Goal: Transaction & Acquisition: Purchase product/service

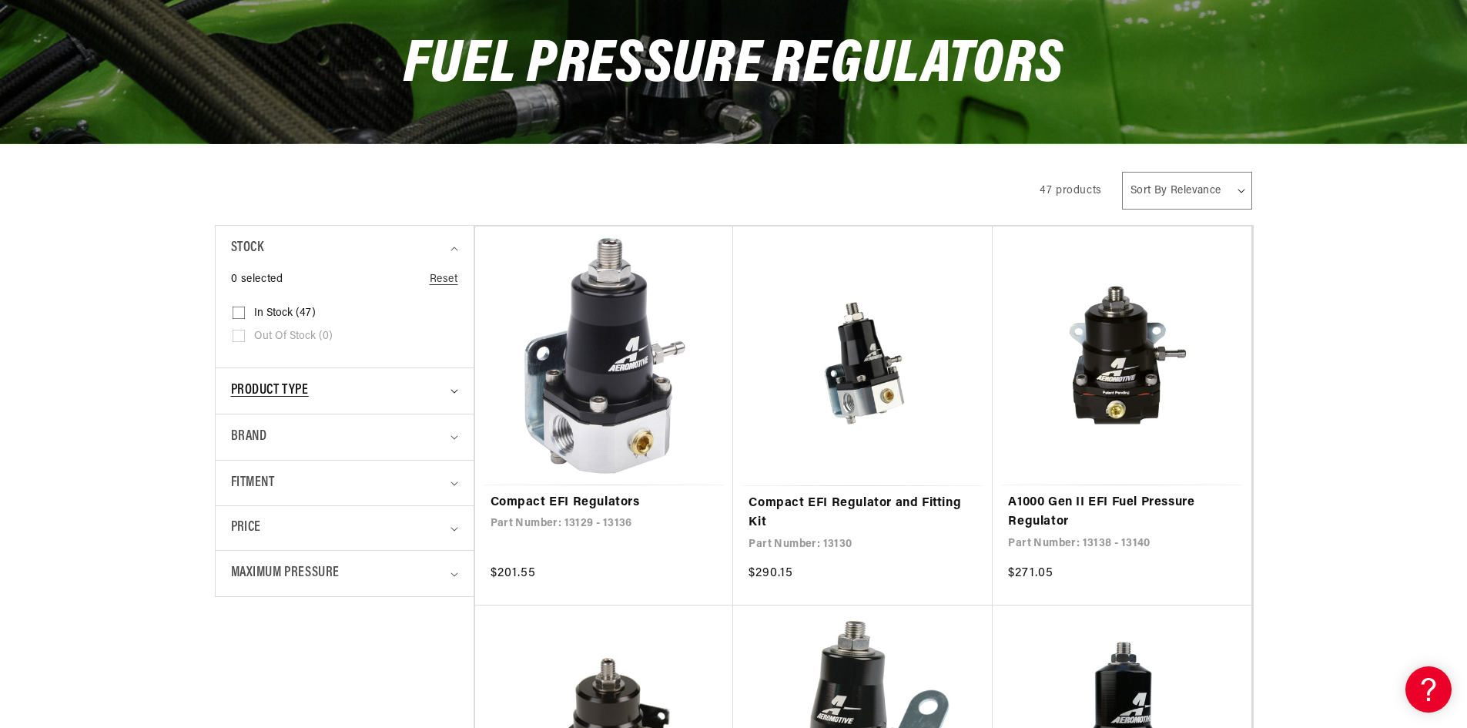
click at [328, 379] on summary "Product type" at bounding box center [344, 390] width 227 height 45
click at [367, 514] on div "Brand" at bounding box center [338, 510] width 214 height 22
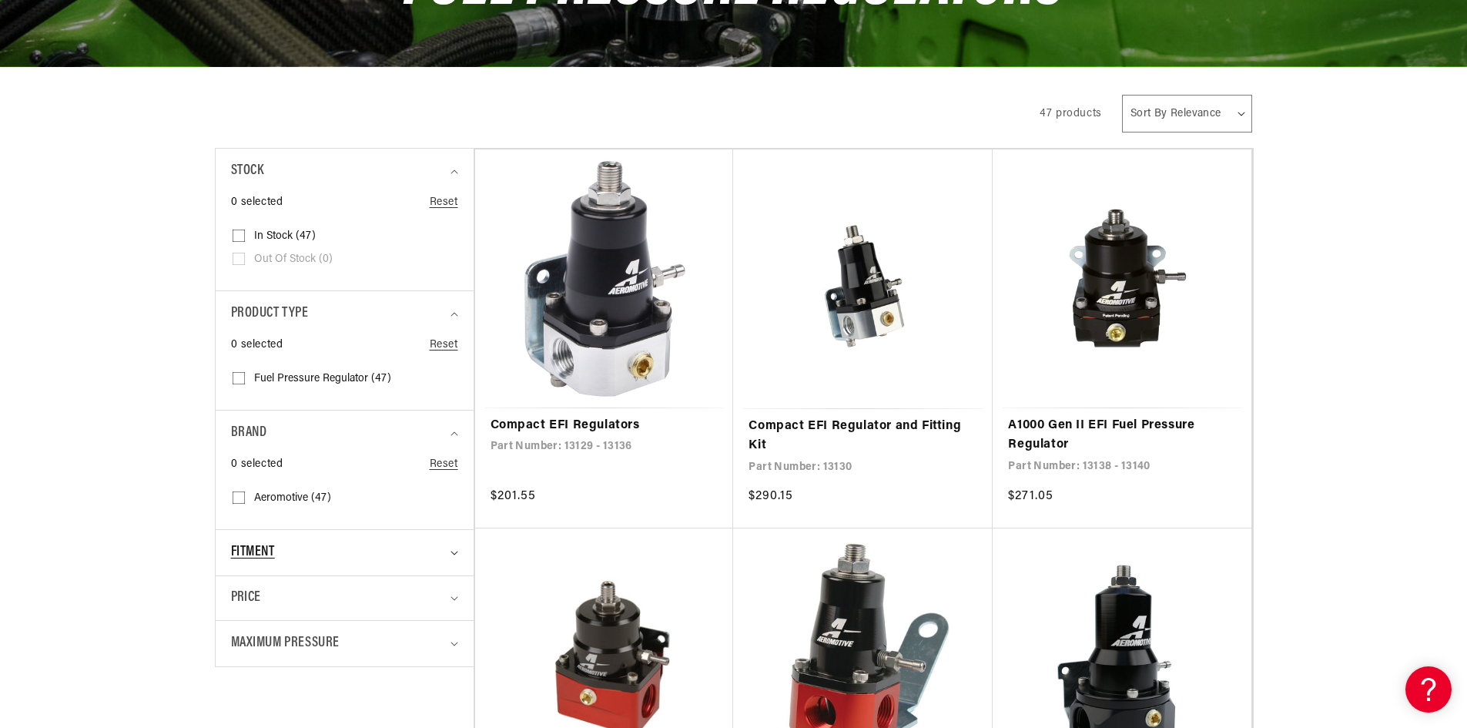
click at [293, 554] on div "Fitment" at bounding box center [338, 552] width 214 height 22
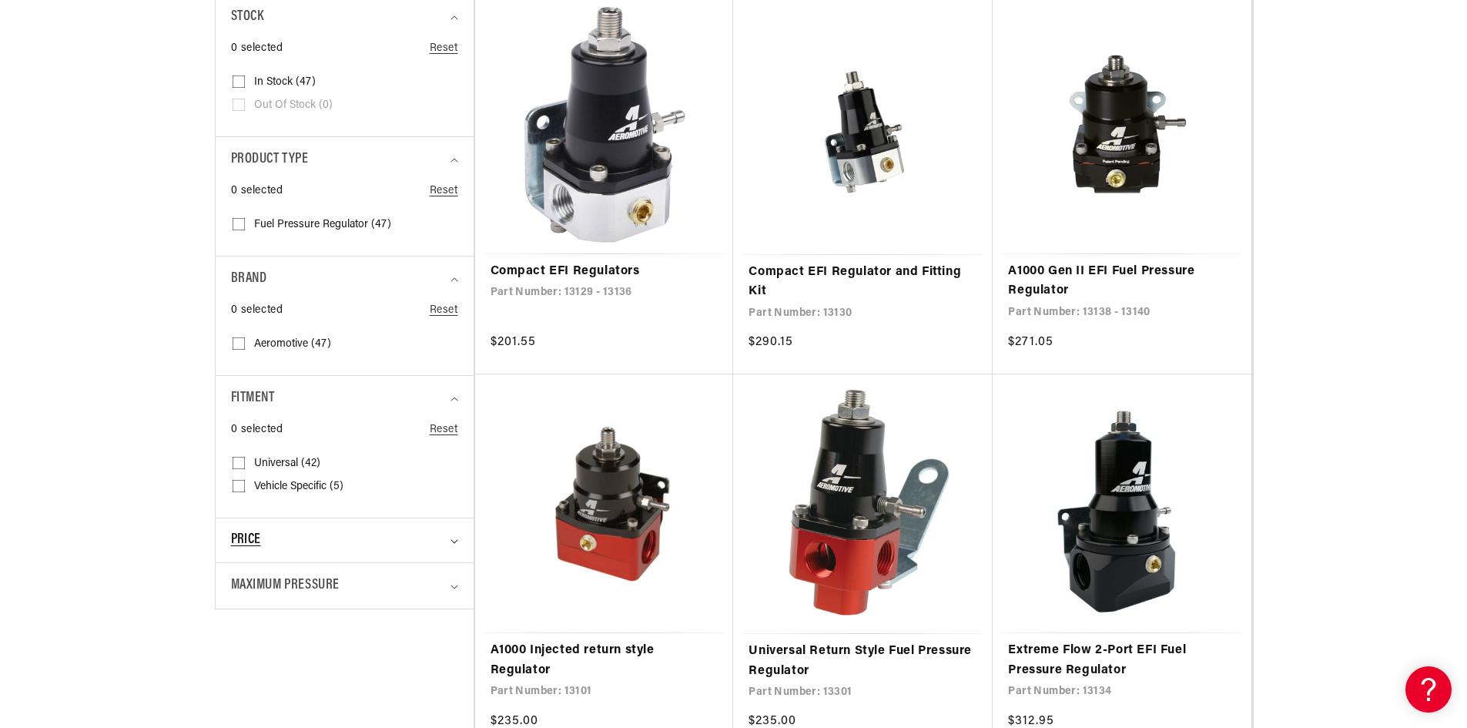
click at [348, 533] on div "Price" at bounding box center [338, 540] width 214 height 21
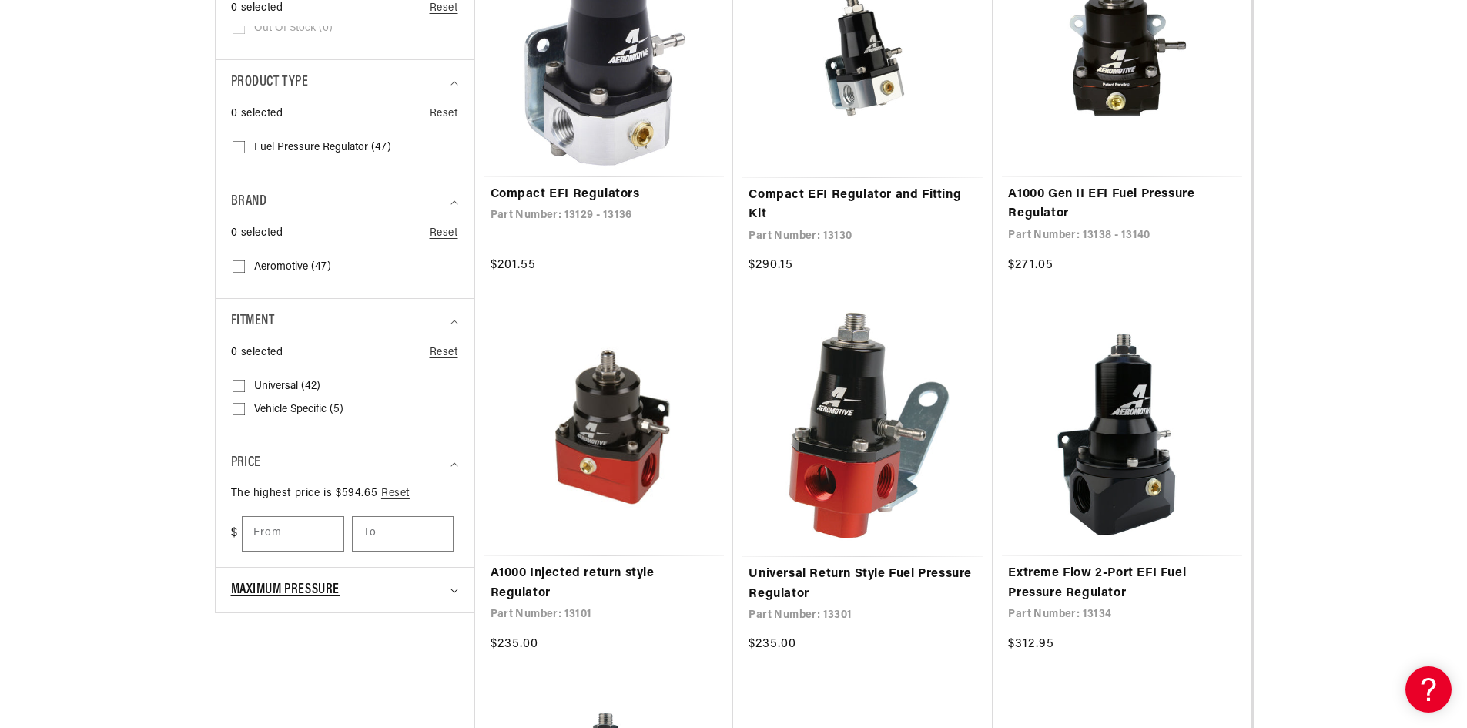
click at [350, 579] on div "Maximum Pressure" at bounding box center [338, 590] width 214 height 22
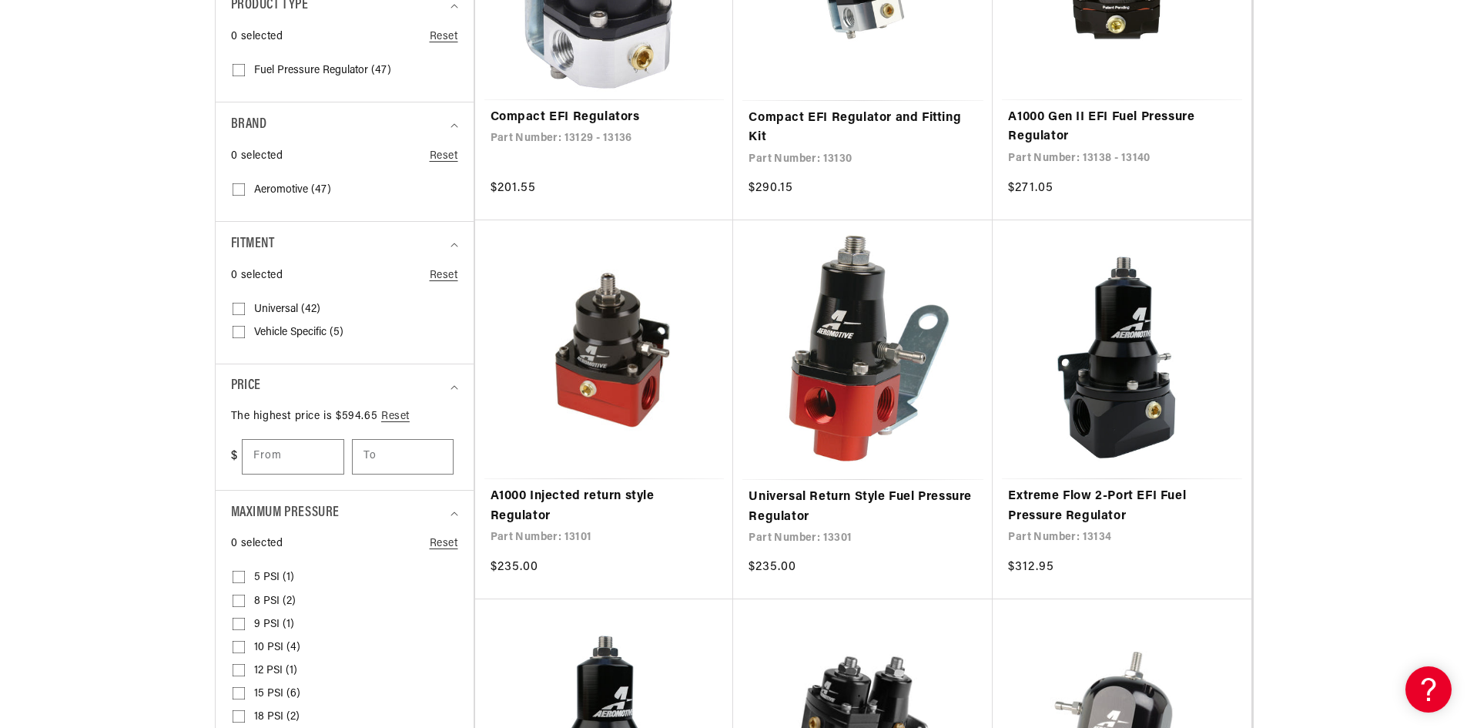
scroll to position [693, 0]
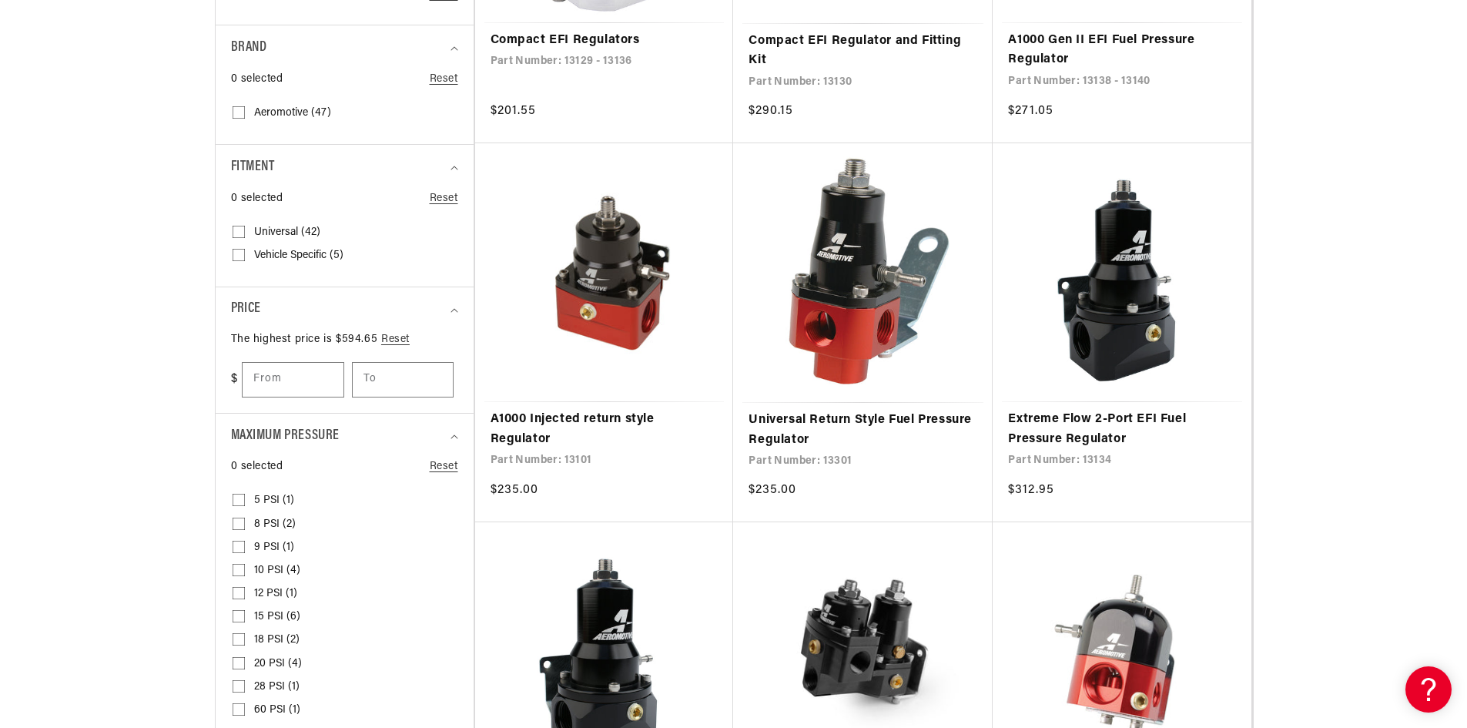
click at [243, 620] on input "15 PSI (6) 15 PSI (6 products)" at bounding box center [239, 619] width 12 height 12
checkbox input "true"
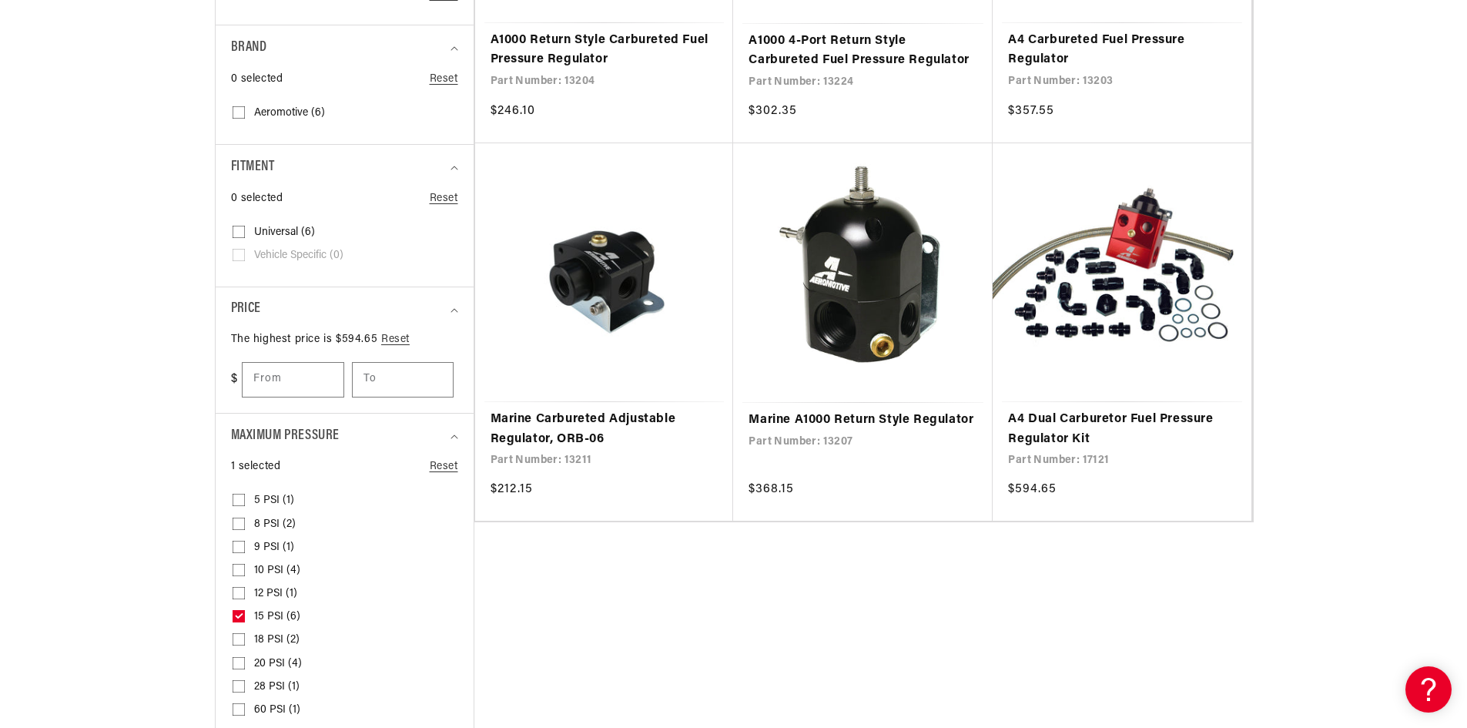
click at [286, 635] on span "18 PSI (2)" at bounding box center [276, 640] width 45 height 14
click at [245, 636] on input "18 PSI (2) 18 PSI (2 products)" at bounding box center [239, 642] width 12 height 12
checkbox input "true"
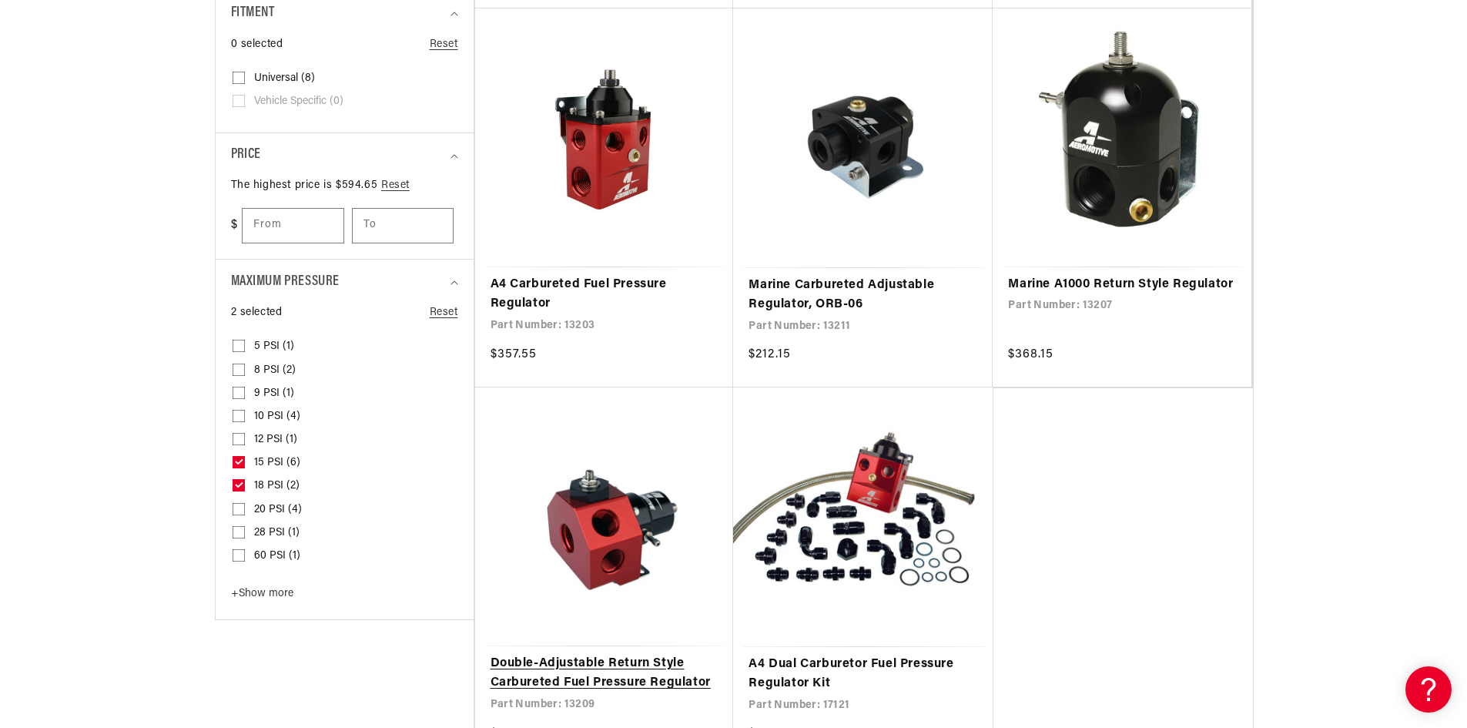
scroll to position [924, 0]
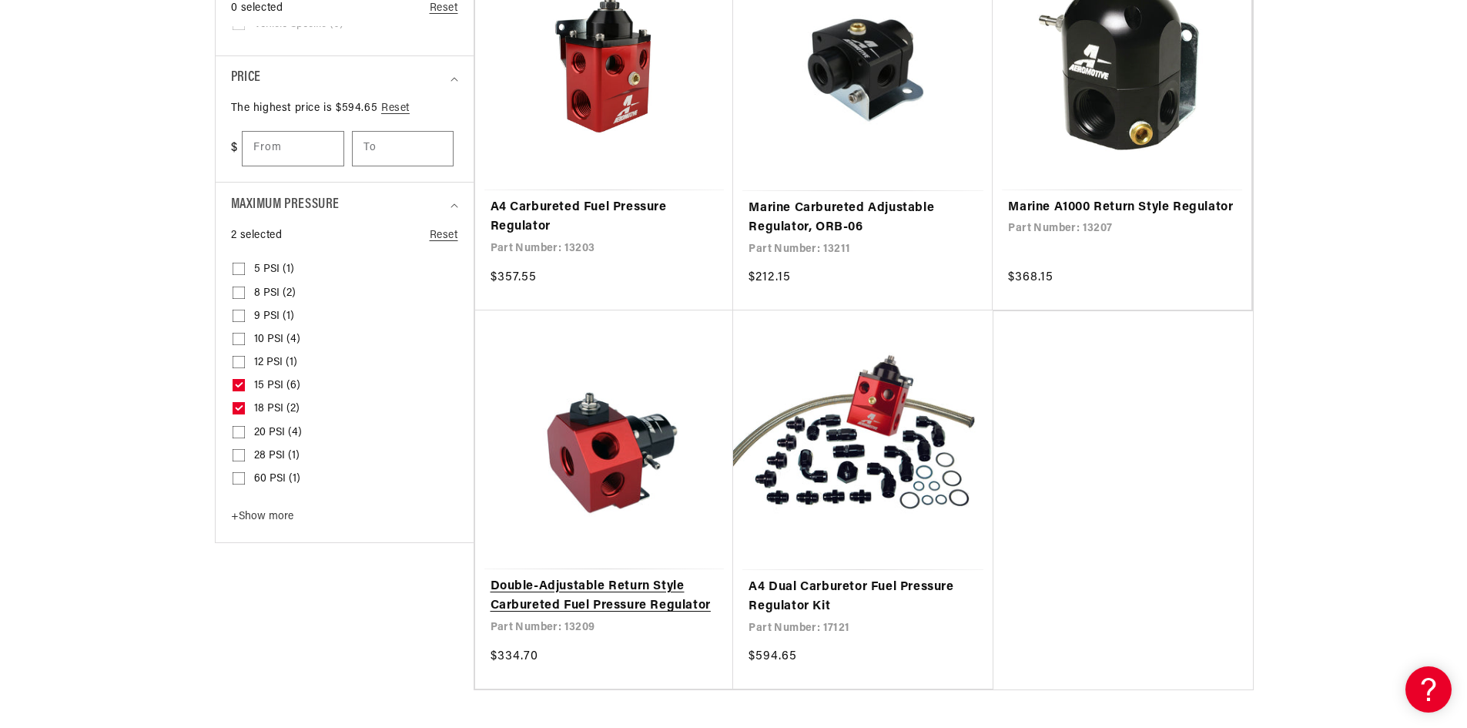
click at [645, 585] on link "Double-Adjustable Return Style Carbureted Fuel Pressure Regulator" at bounding box center [605, 596] width 228 height 39
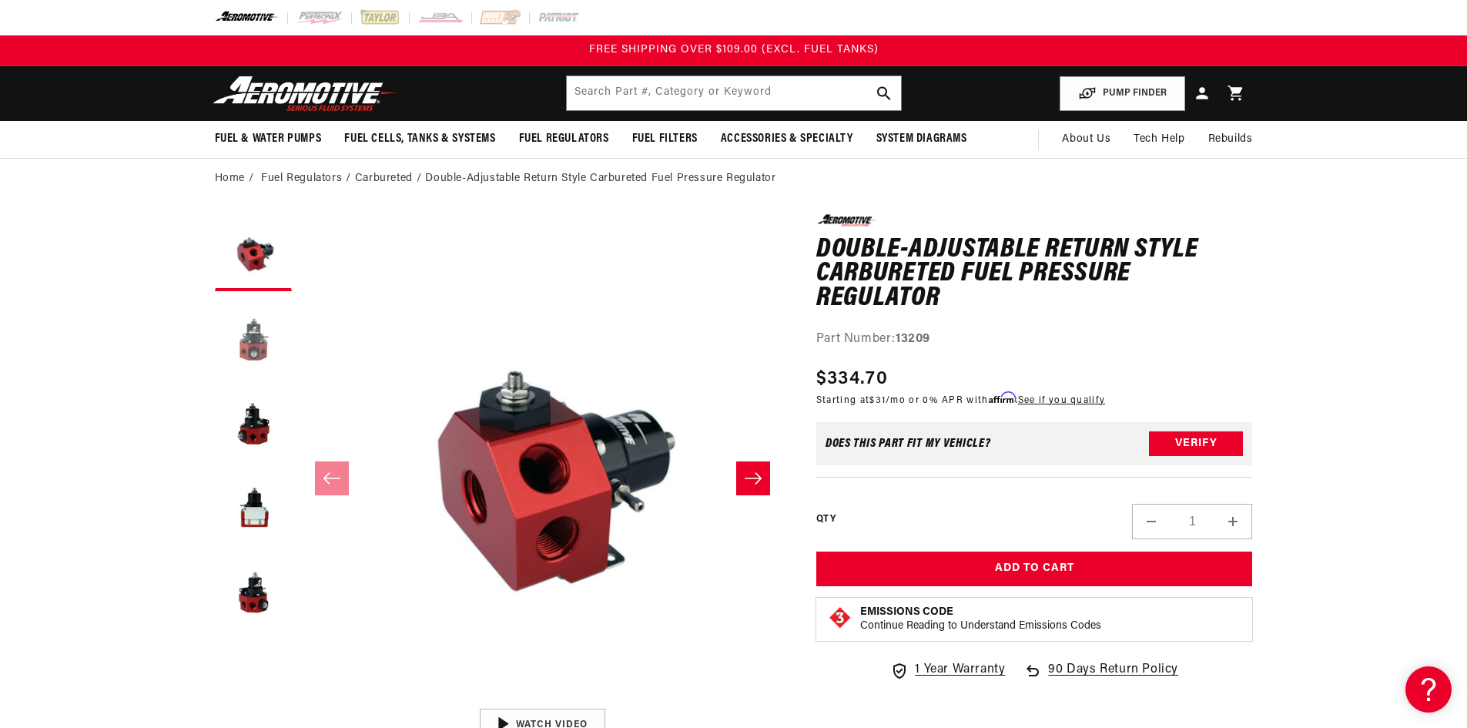
click at [236, 346] on button "Load image 2 in gallery view" at bounding box center [253, 337] width 77 height 77
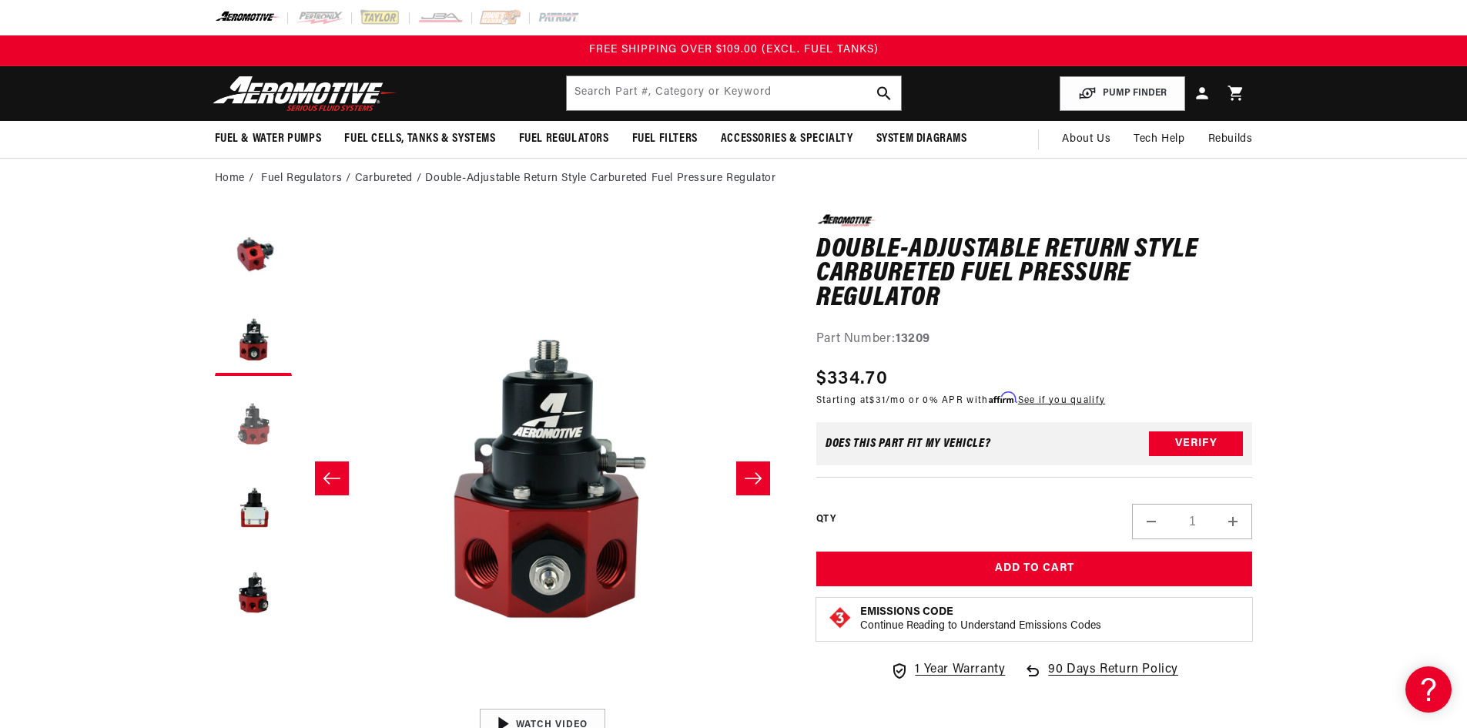
click at [230, 401] on button "Load image 3 in gallery view" at bounding box center [253, 421] width 77 height 77
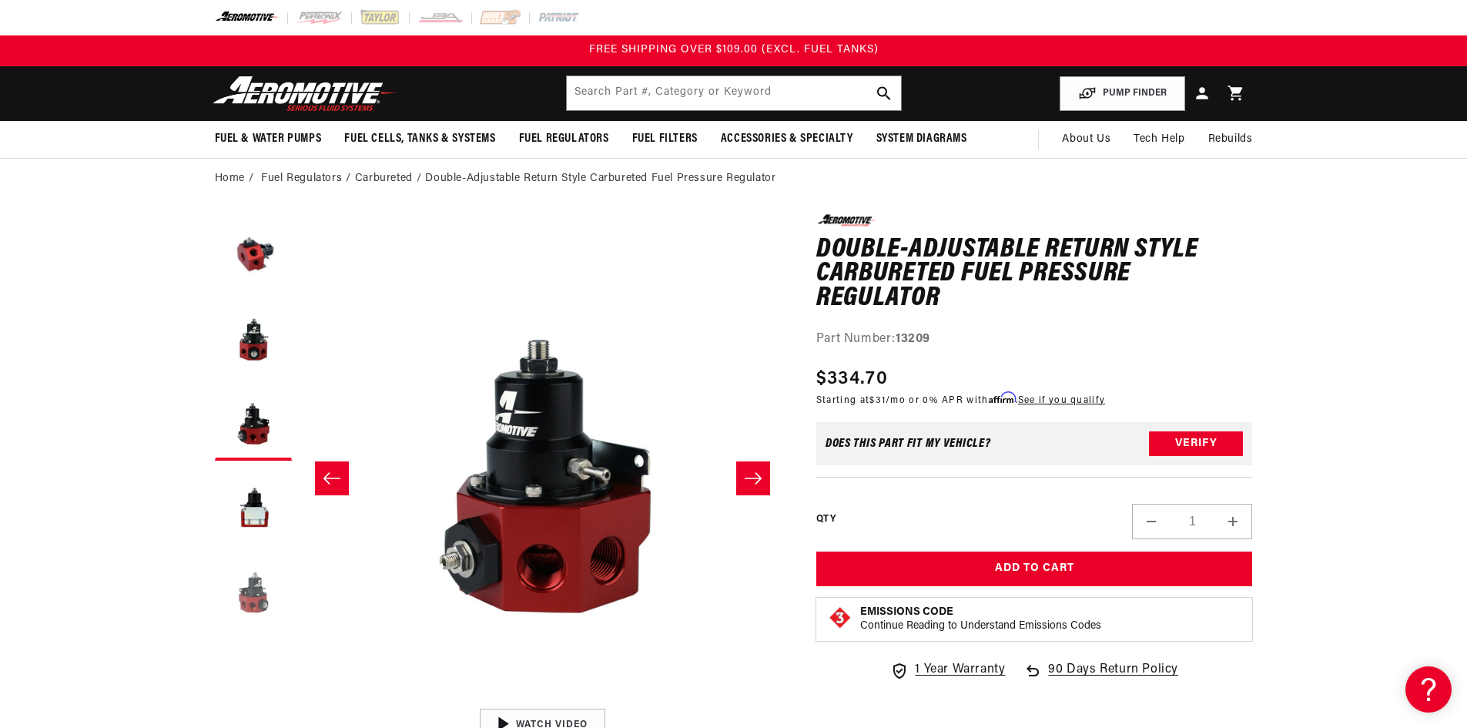
drag, startPoint x: 247, startPoint y: 494, endPoint x: 243, endPoint y: 571, distance: 77.1
click at [247, 497] on button "Load image 4 in gallery view" at bounding box center [253, 506] width 77 height 77
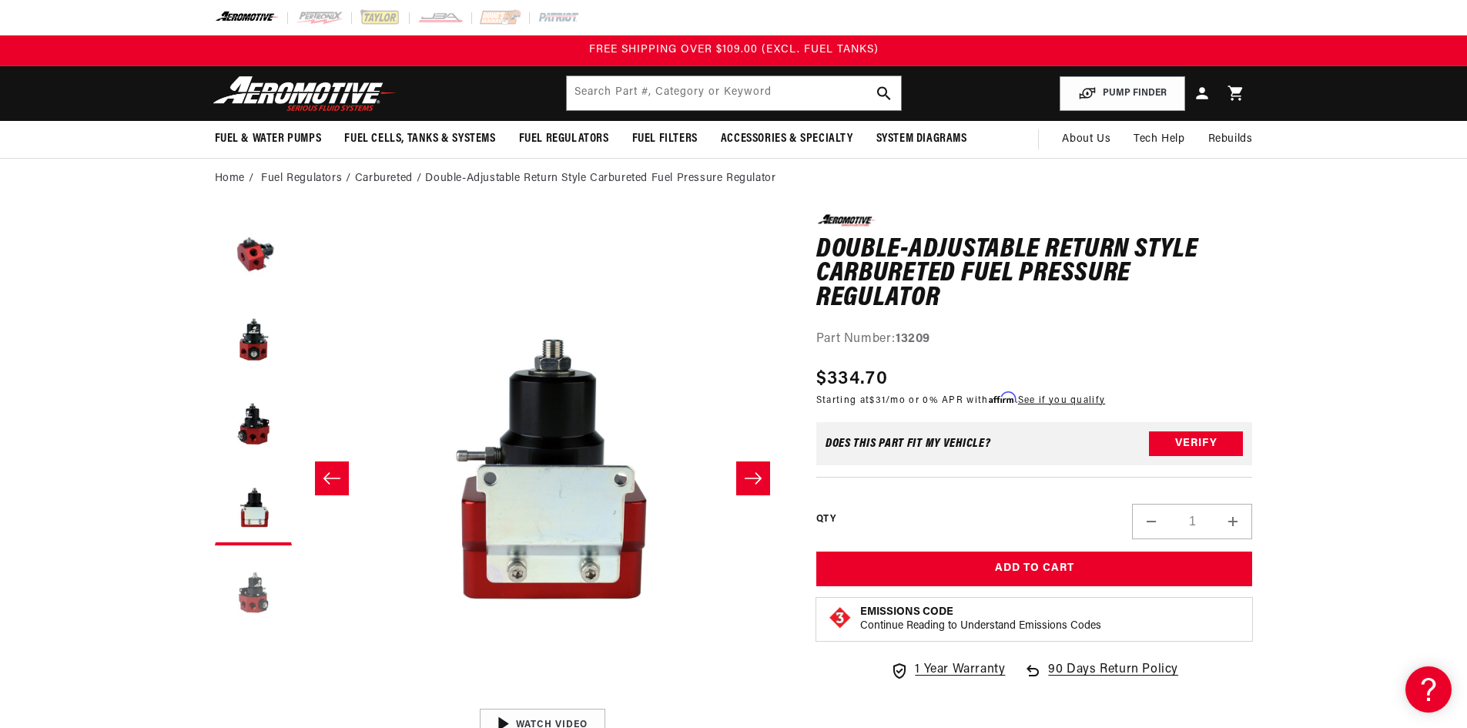
click at [243, 620] on button "Load image 5 in gallery view" at bounding box center [253, 591] width 77 height 77
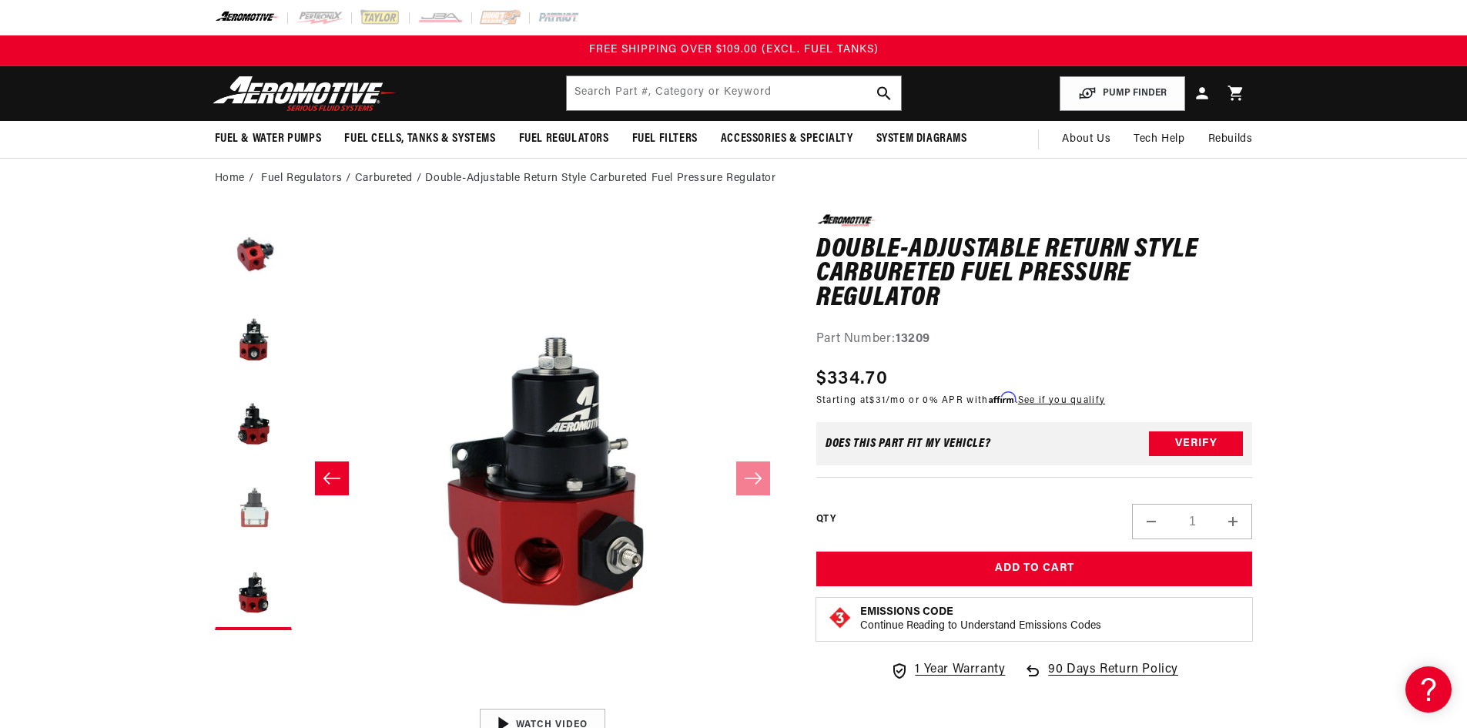
click at [258, 507] on button "Load image 4 in gallery view" at bounding box center [253, 506] width 77 height 77
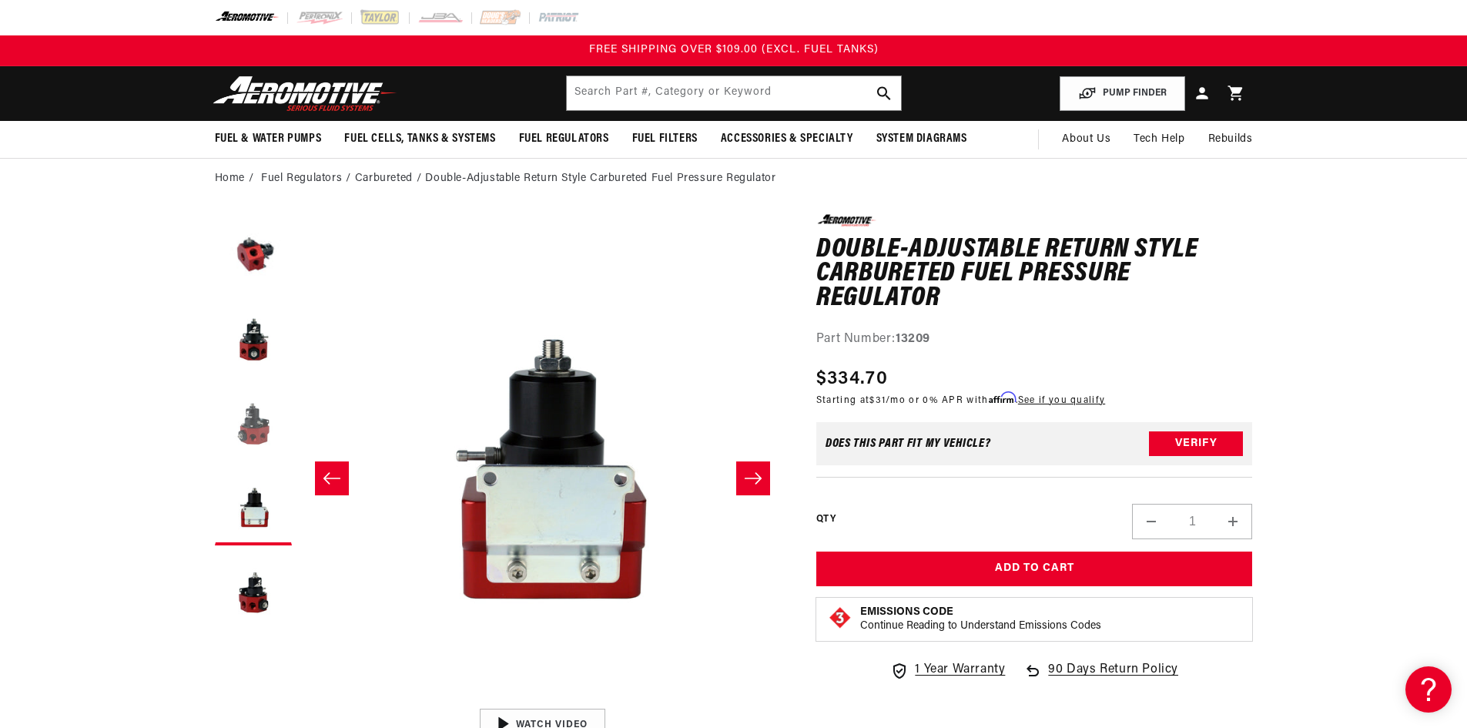
click at [257, 424] on button "Load image 3 in gallery view" at bounding box center [253, 421] width 77 height 77
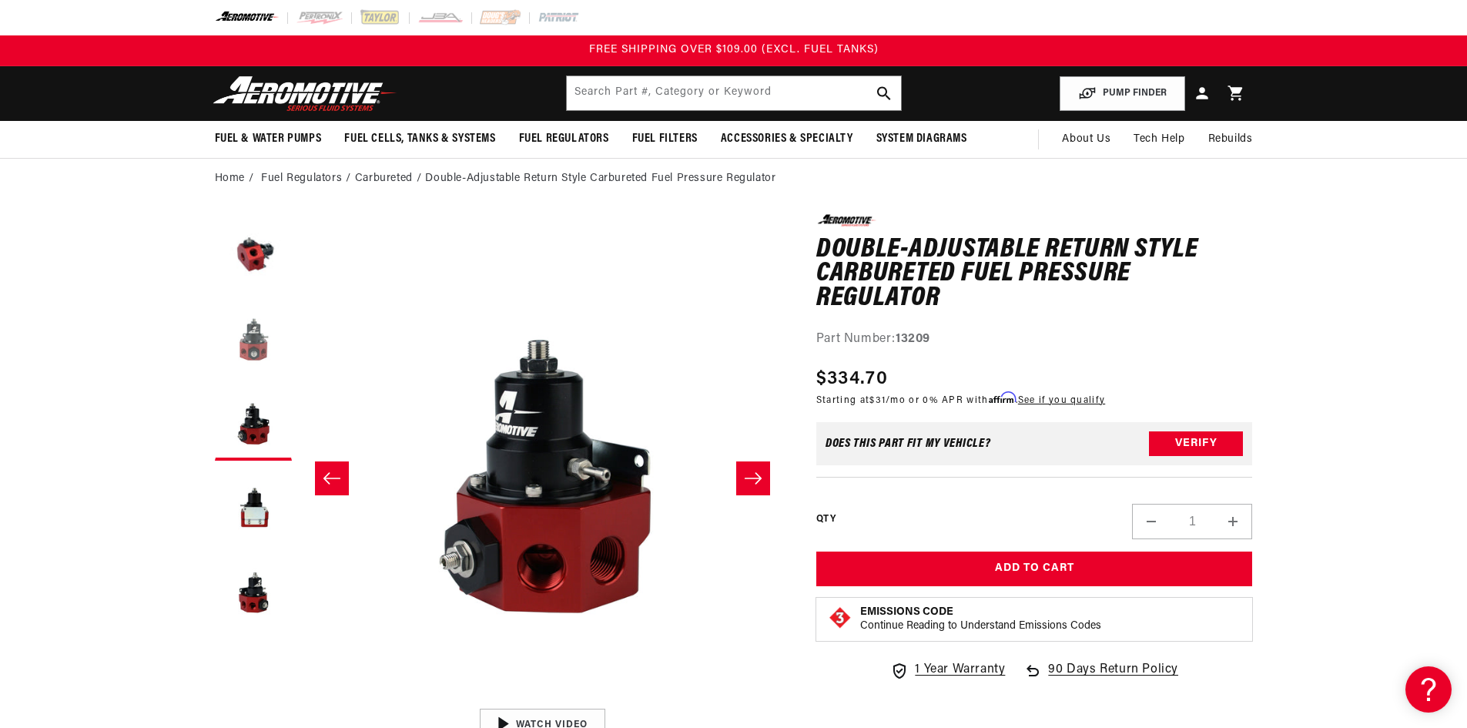
click at [237, 357] on button "Load image 2 in gallery view" at bounding box center [253, 337] width 77 height 77
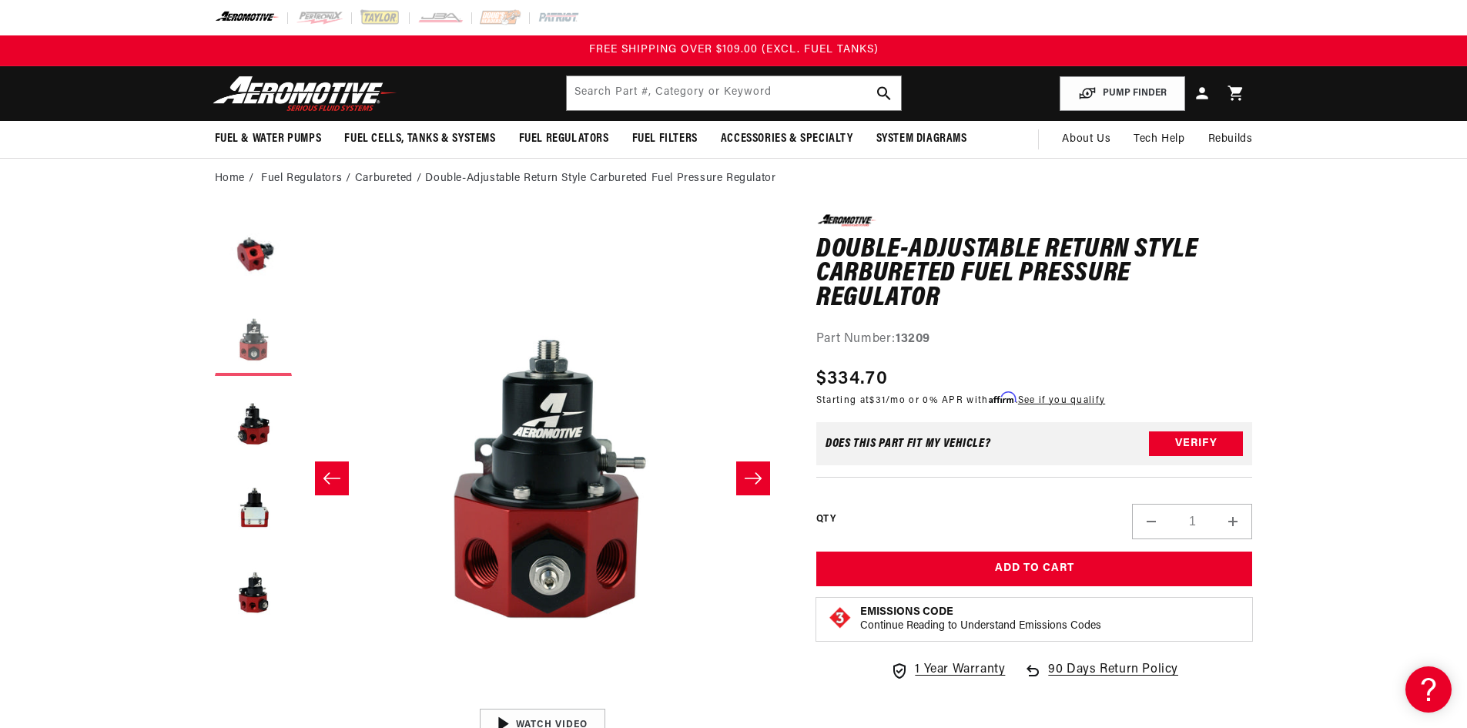
click at [261, 302] on button "Load image 2 in gallery view" at bounding box center [253, 337] width 77 height 77
click at [258, 258] on button "Load image 1 in gallery view" at bounding box center [253, 252] width 77 height 77
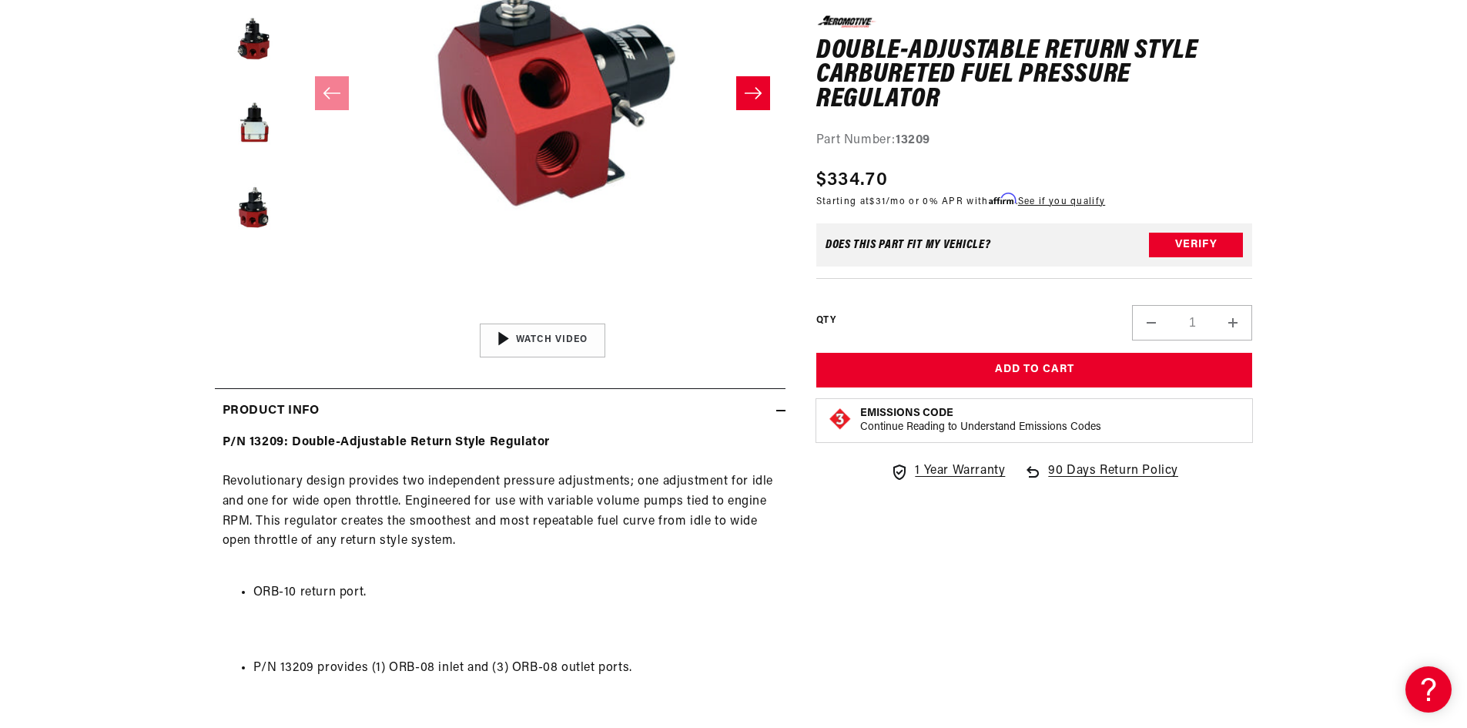
scroll to position [308, 0]
